Goal: Find specific page/section: Find specific page/section

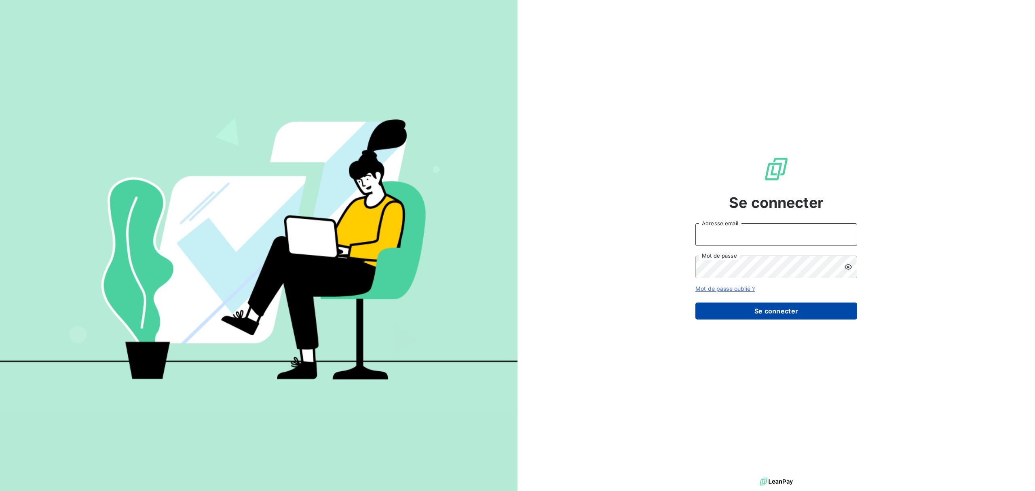
type input "[EMAIL_ADDRESS][DOMAIN_NAME]"
click at [754, 309] on button "Se connecter" at bounding box center [776, 310] width 162 height 17
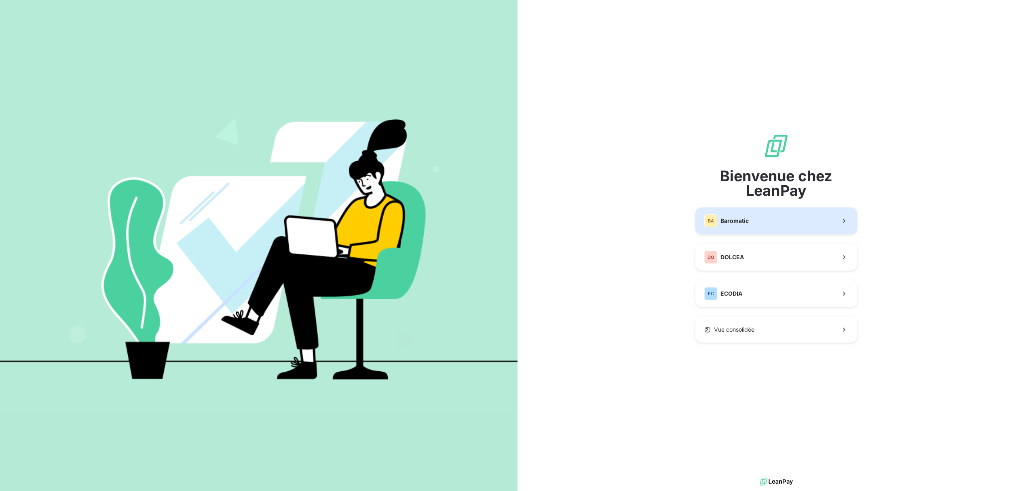
click at [739, 220] on span "Baromatic" at bounding box center [734, 221] width 28 height 8
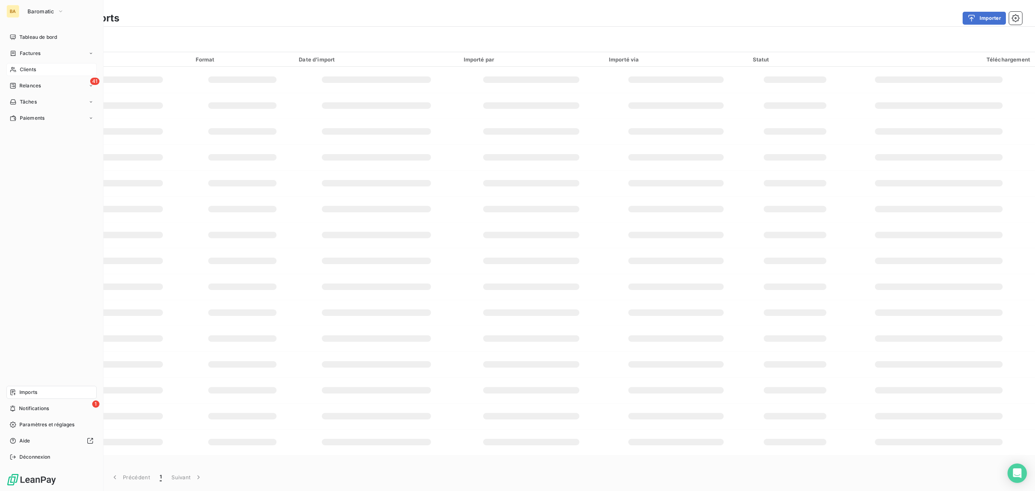
click at [38, 70] on div "Clients" at bounding box center [51, 69] width 90 height 13
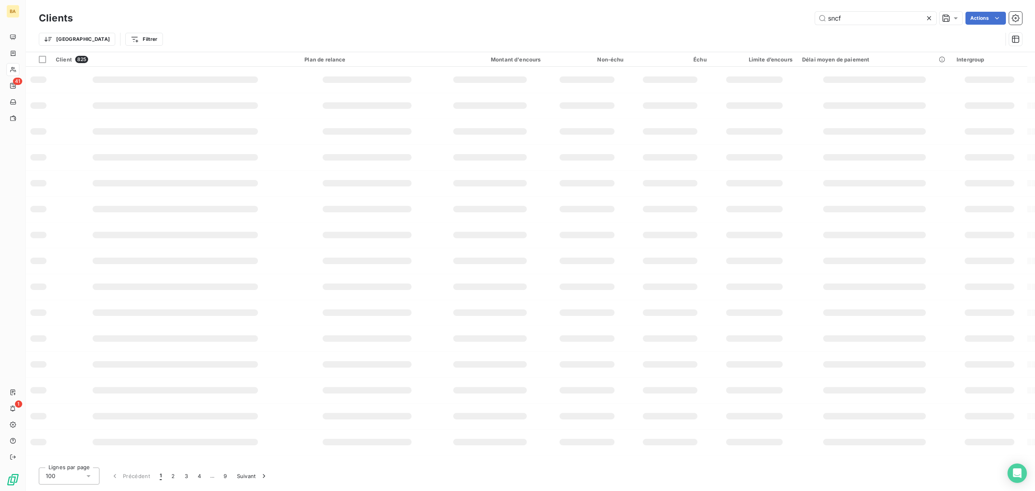
type input "sncf"
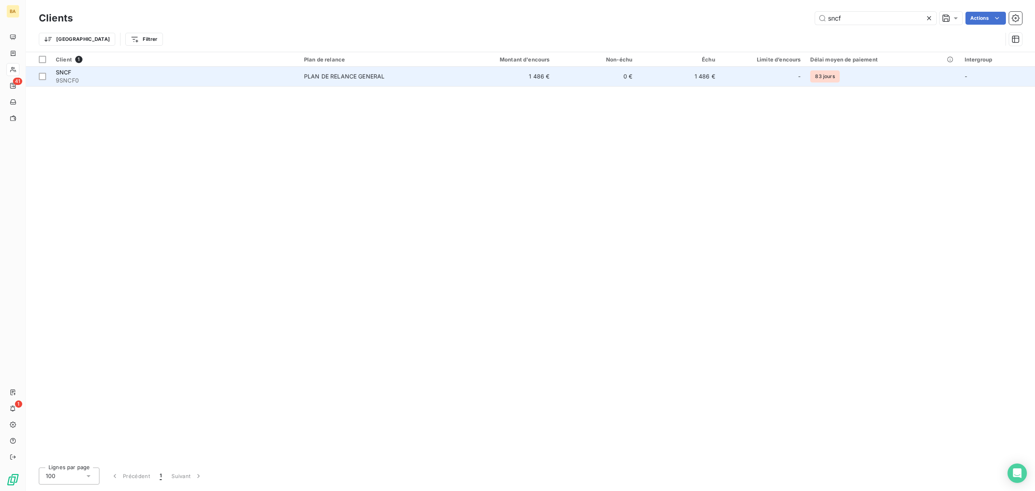
click at [460, 81] on td "1 486 €" at bounding box center [498, 76] width 111 height 19
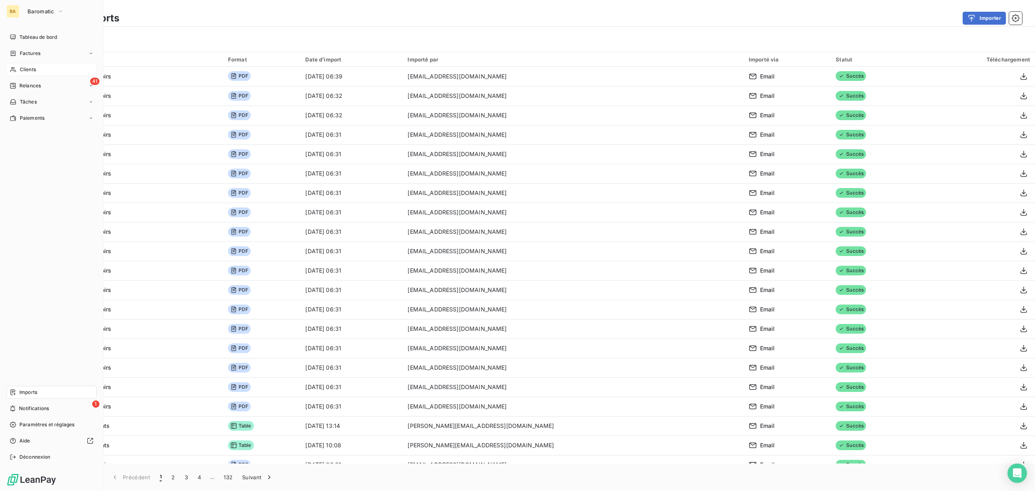
click at [18, 65] on div "Clients" at bounding box center [51, 69] width 90 height 13
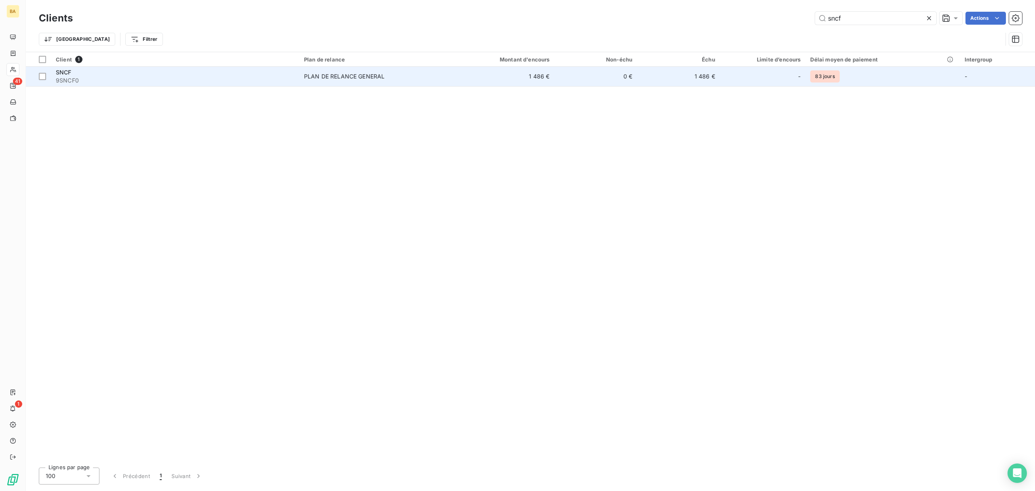
type input "sncf"
click at [550, 74] on td "1 486 €" at bounding box center [498, 76] width 111 height 19
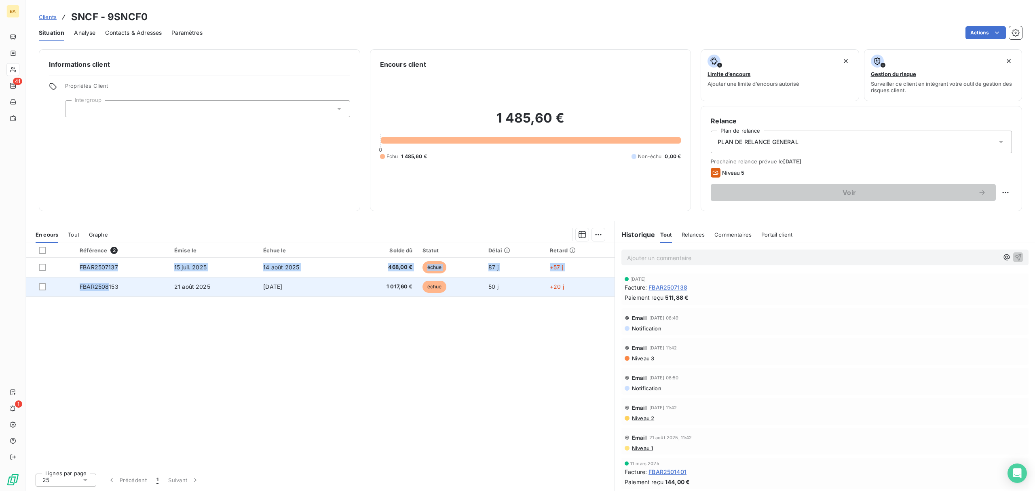
drag, startPoint x: 124, startPoint y: 314, endPoint x: 107, endPoint y: 288, distance: 31.4
click at [107, 288] on div "Référence 2 Émise le Échue le Solde dû Statut Délai Retard FBAR2507137 15 juil.…" at bounding box center [320, 354] width 588 height 223
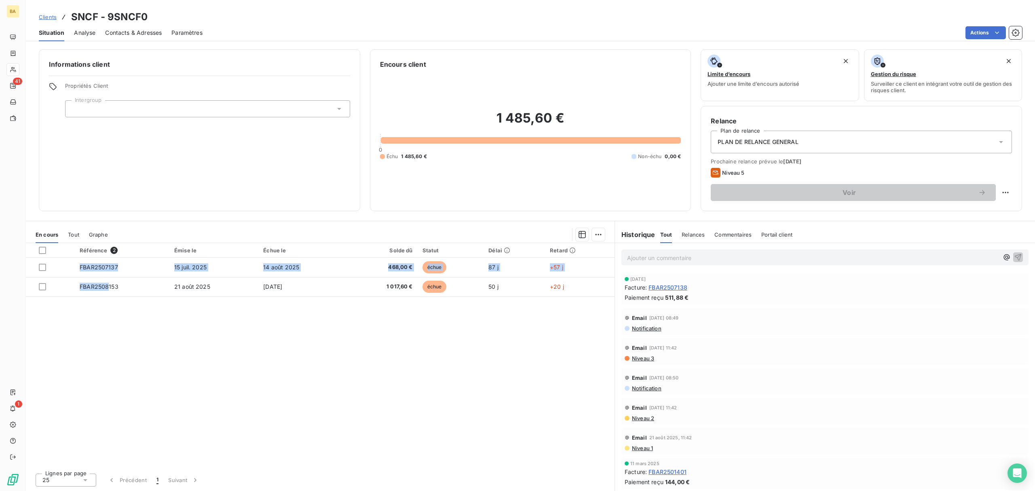
click at [151, 352] on div "Référence 2 Émise le Échue le Solde dû Statut Délai Retard FBAR2507137 15 juil.…" at bounding box center [320, 354] width 588 height 223
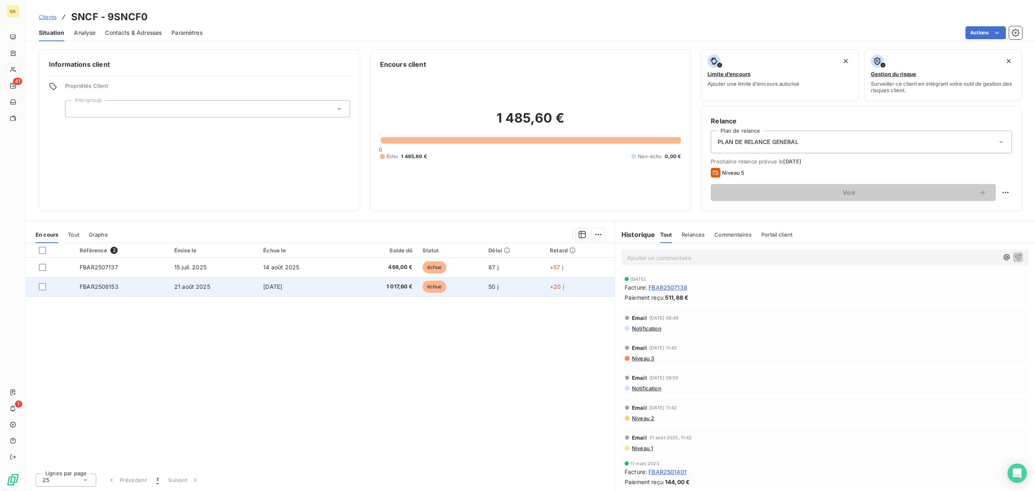
click at [135, 291] on td "FBAR2508153" at bounding box center [122, 286] width 95 height 19
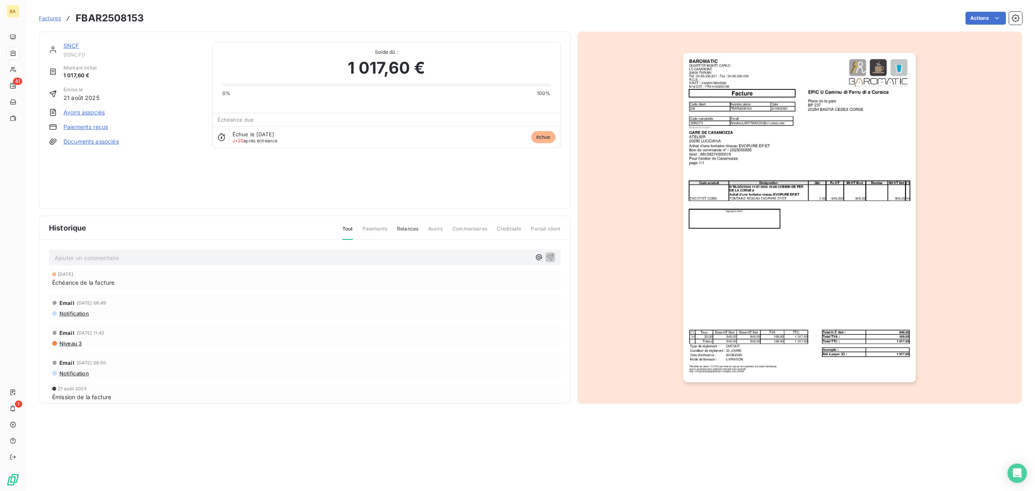
click at [175, 22] on div "Actions" at bounding box center [588, 18] width 868 height 13
click at [128, 19] on h3 "FBAR2508153" at bounding box center [110, 18] width 68 height 15
copy h3 "FBAR2508153"
